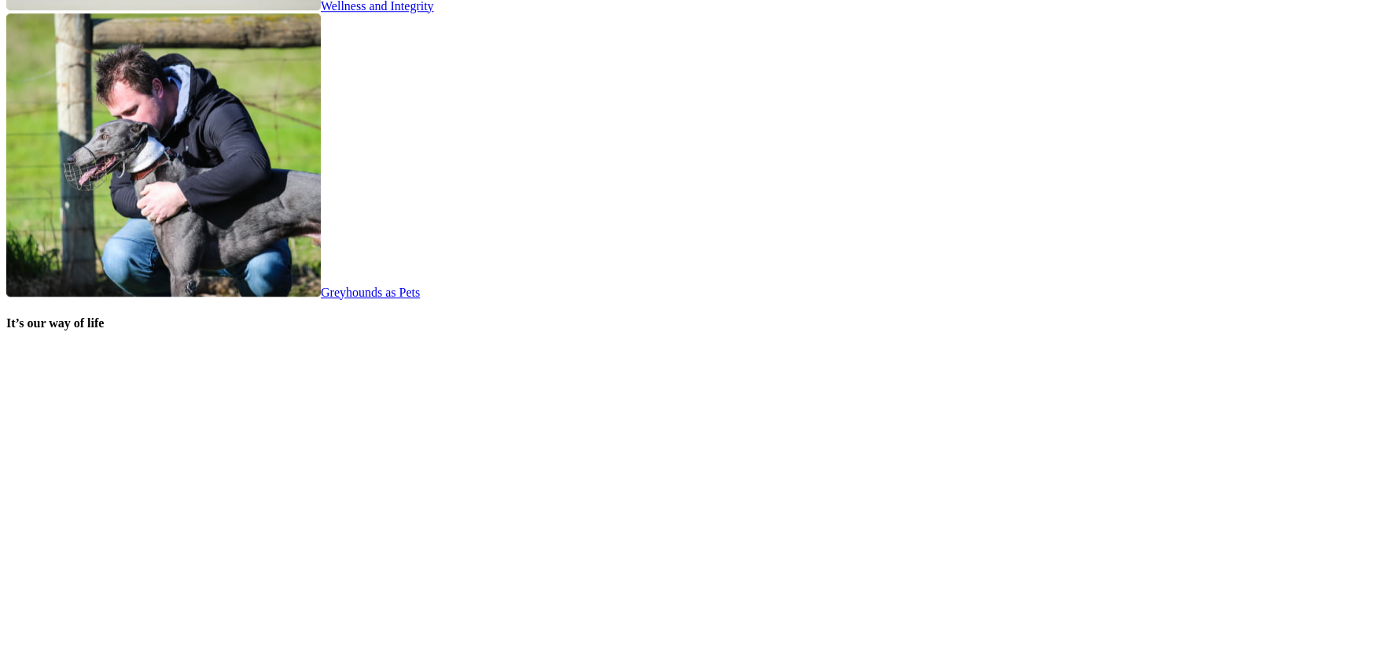
scroll to position [2974, 0]
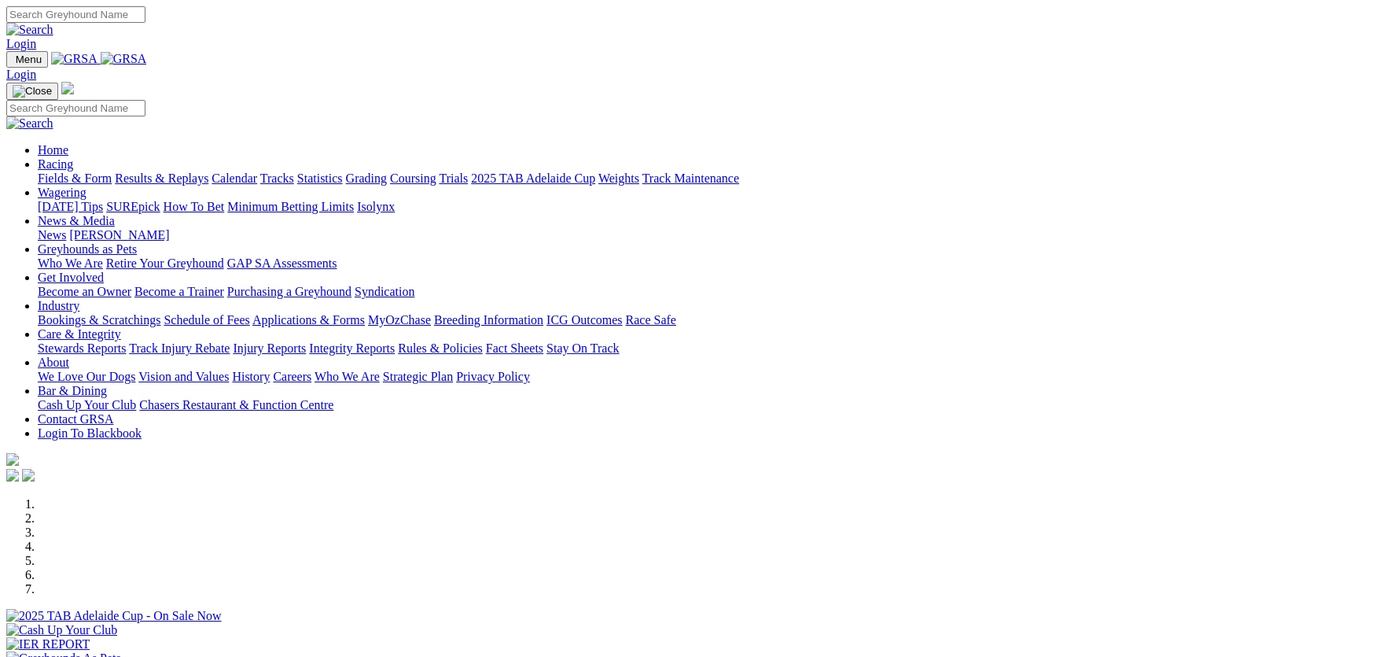
click at [395, 341] on link "Integrity Reports" at bounding box center [352, 347] width 86 height 13
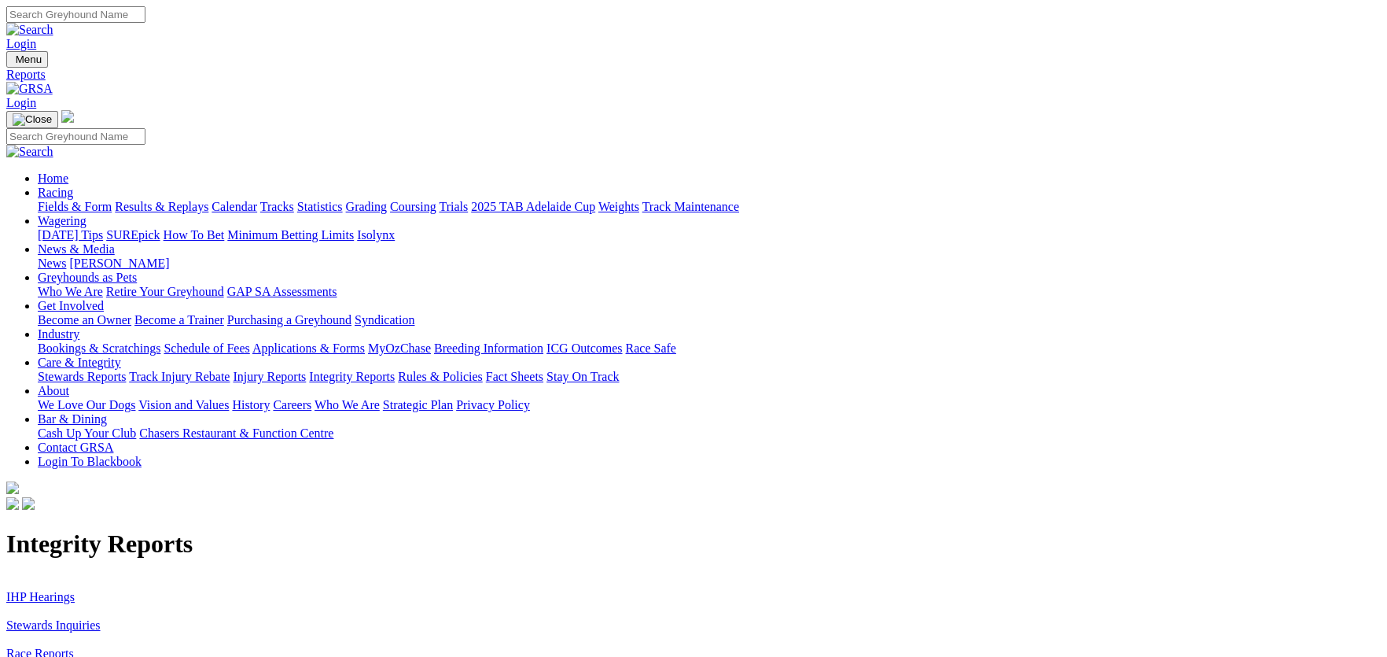
click at [75, 590] on link "IHP Hearings" at bounding box center [40, 596] width 68 height 13
click at [101, 618] on link "Stewards Inquiries" at bounding box center [53, 624] width 94 height 13
